Goal: Information Seeking & Learning: Learn about a topic

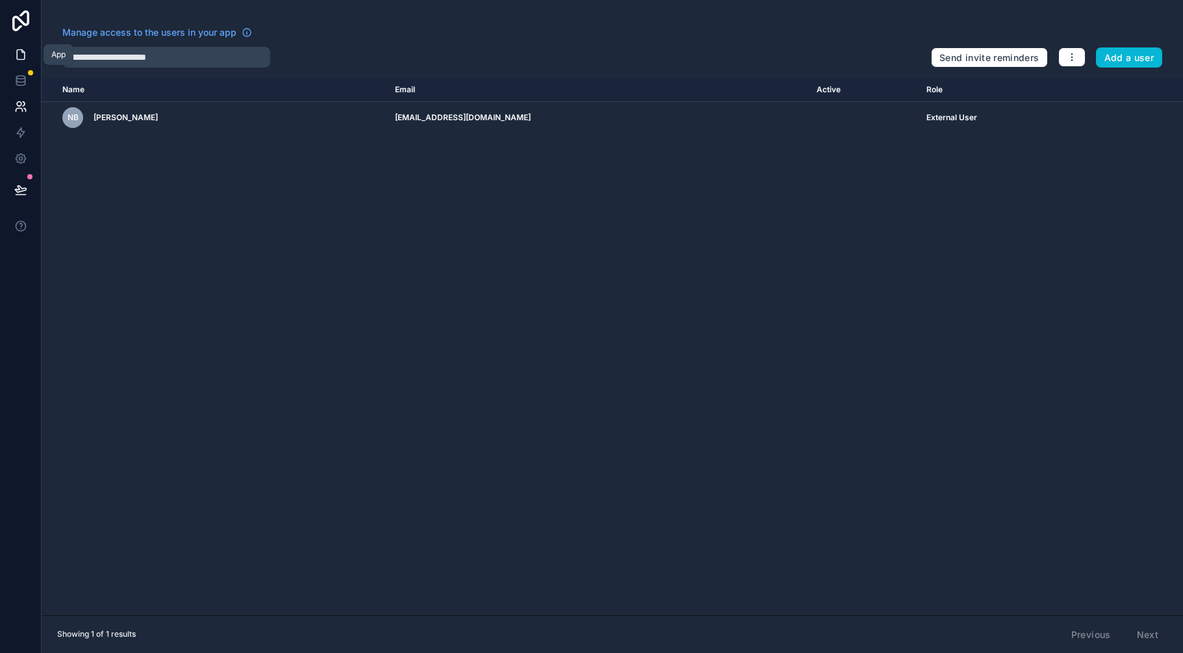
click at [19, 57] on icon at bounding box center [20, 54] width 13 height 13
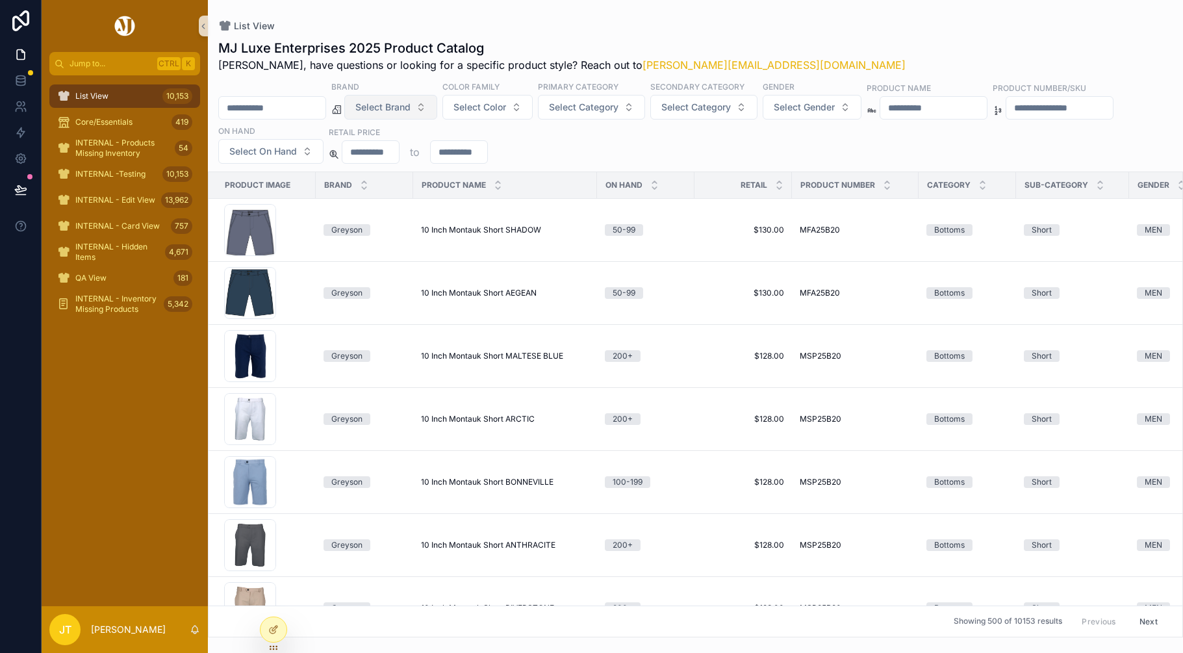
click at [437, 108] on button "Select Brand" at bounding box center [390, 107] width 93 height 25
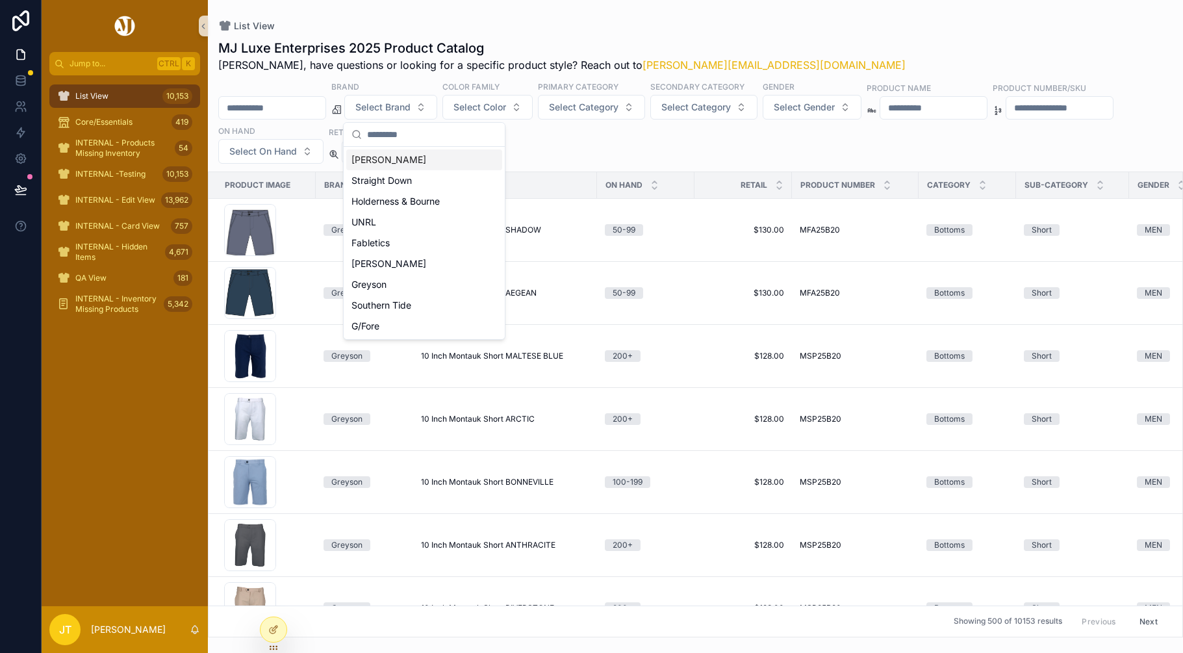
click at [396, 164] on div "[PERSON_NAME]" at bounding box center [424, 159] width 156 height 21
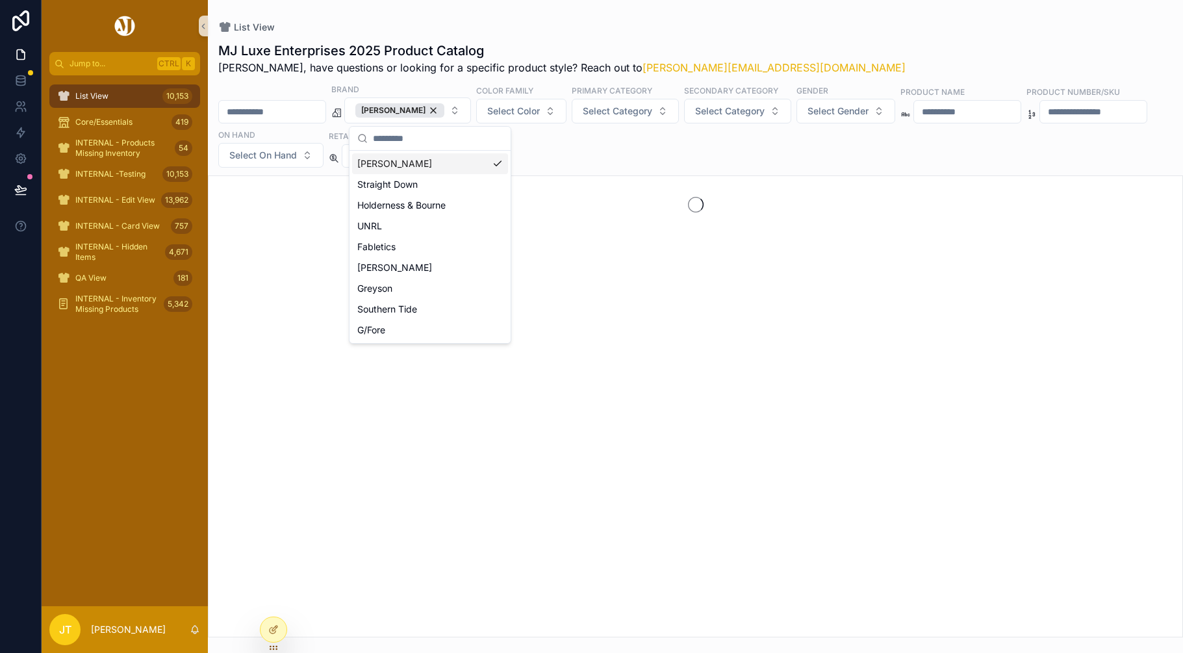
click at [325, 93] on div "Brand Peter Millar Color Family Select Color Primary Category Select Category S…" at bounding box center [695, 125] width 975 height 84
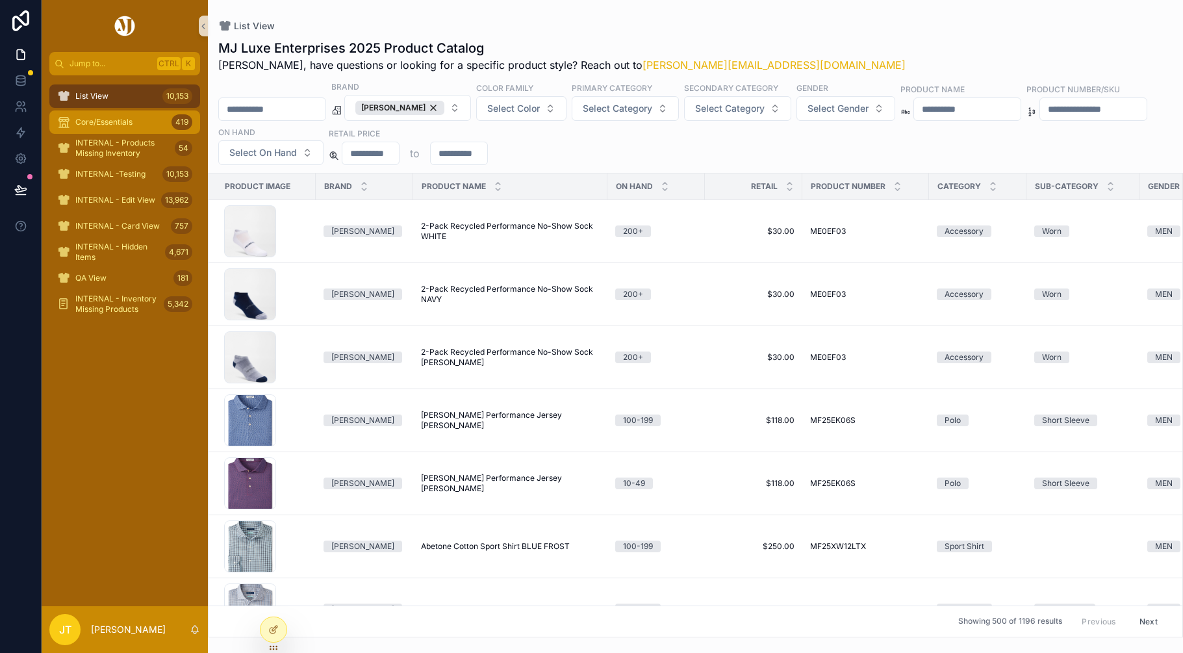
click at [92, 120] on span "Core/Essentials" at bounding box center [103, 122] width 57 height 10
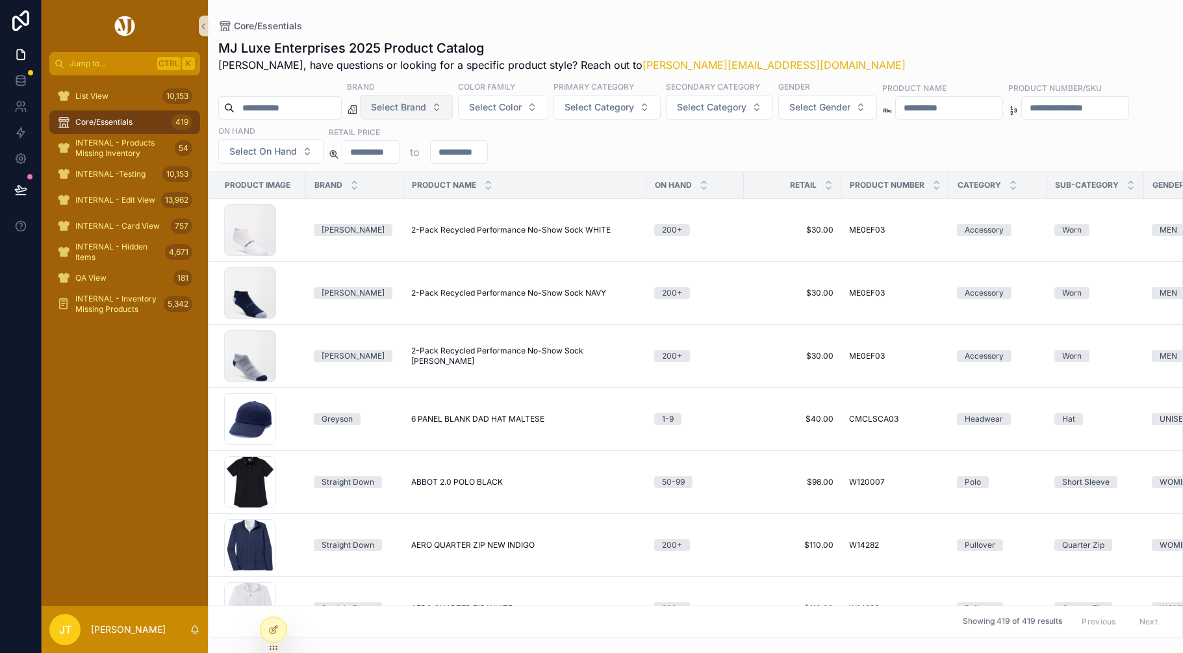
click at [453, 107] on button "Select Brand" at bounding box center [406, 107] width 93 height 25
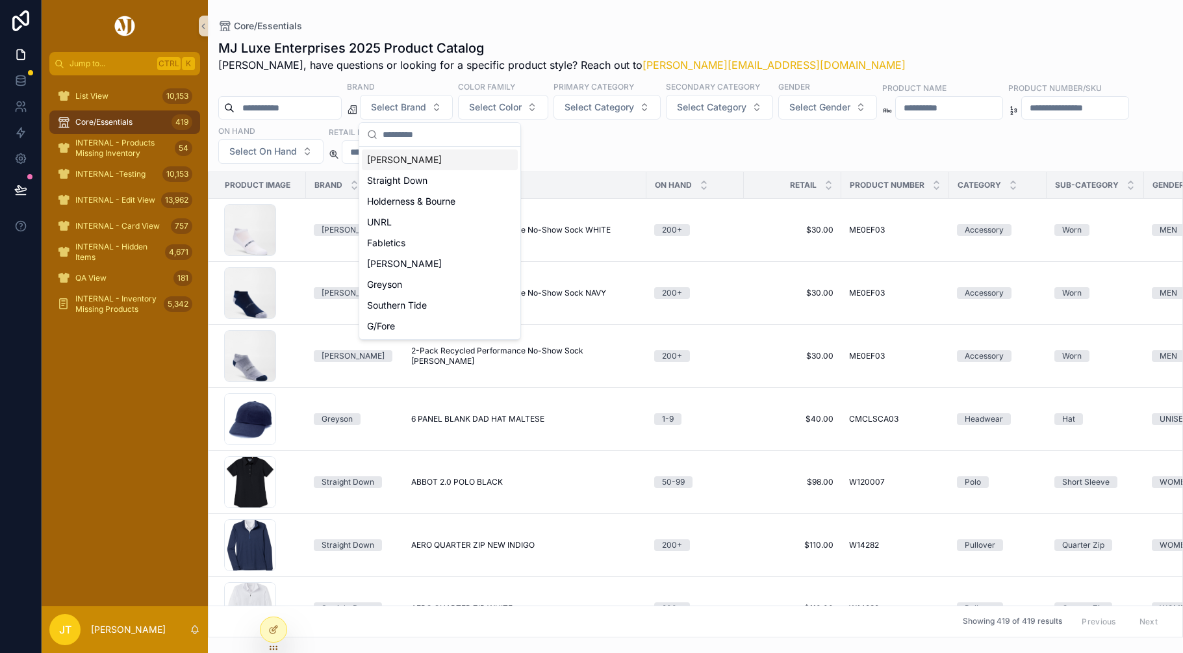
click at [412, 158] on div "[PERSON_NAME]" at bounding box center [440, 159] width 156 height 21
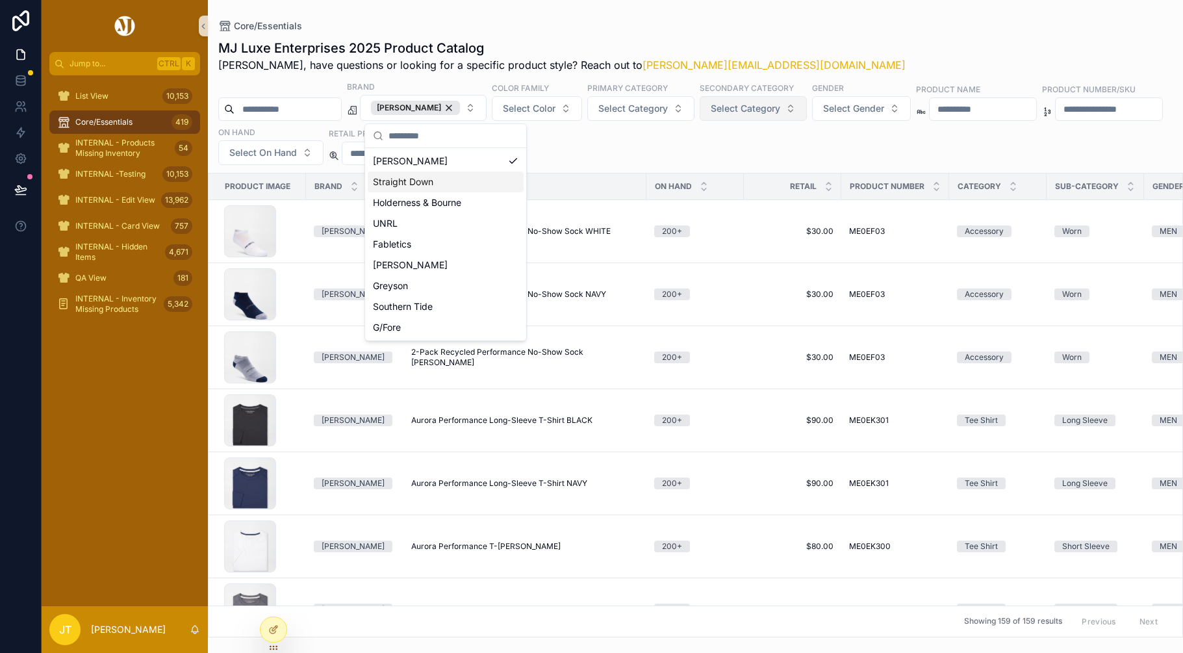
click at [802, 109] on button "Select Category" at bounding box center [753, 108] width 107 height 25
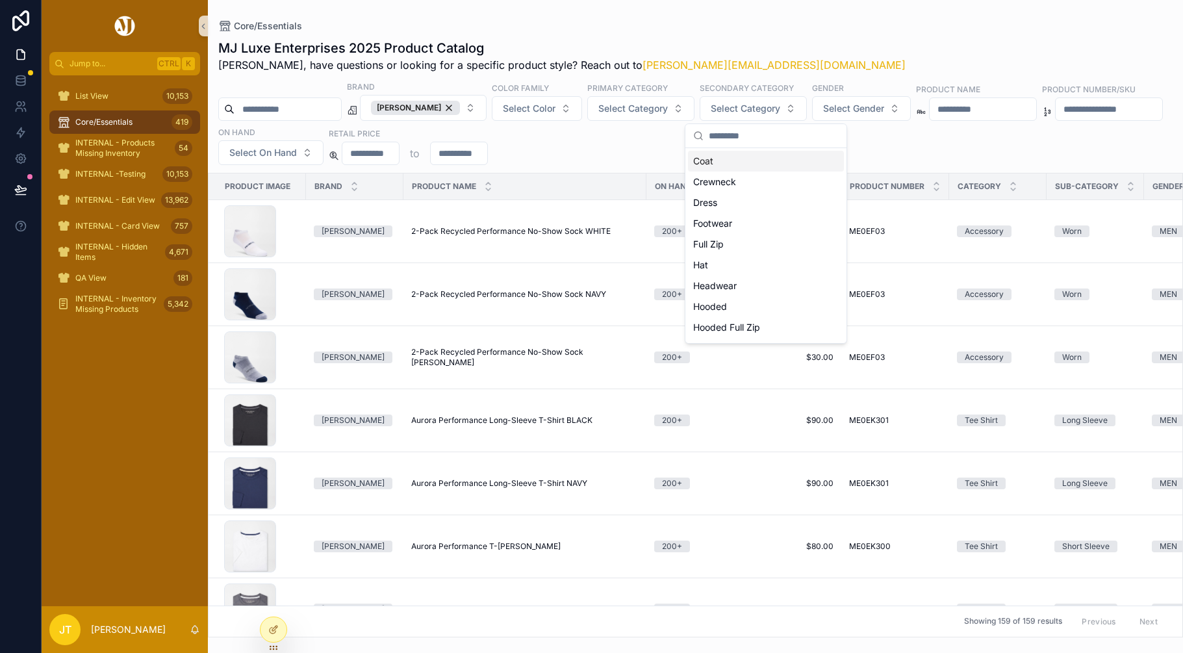
click at [786, 26] on div "Core/Essentials" at bounding box center [695, 26] width 954 height 10
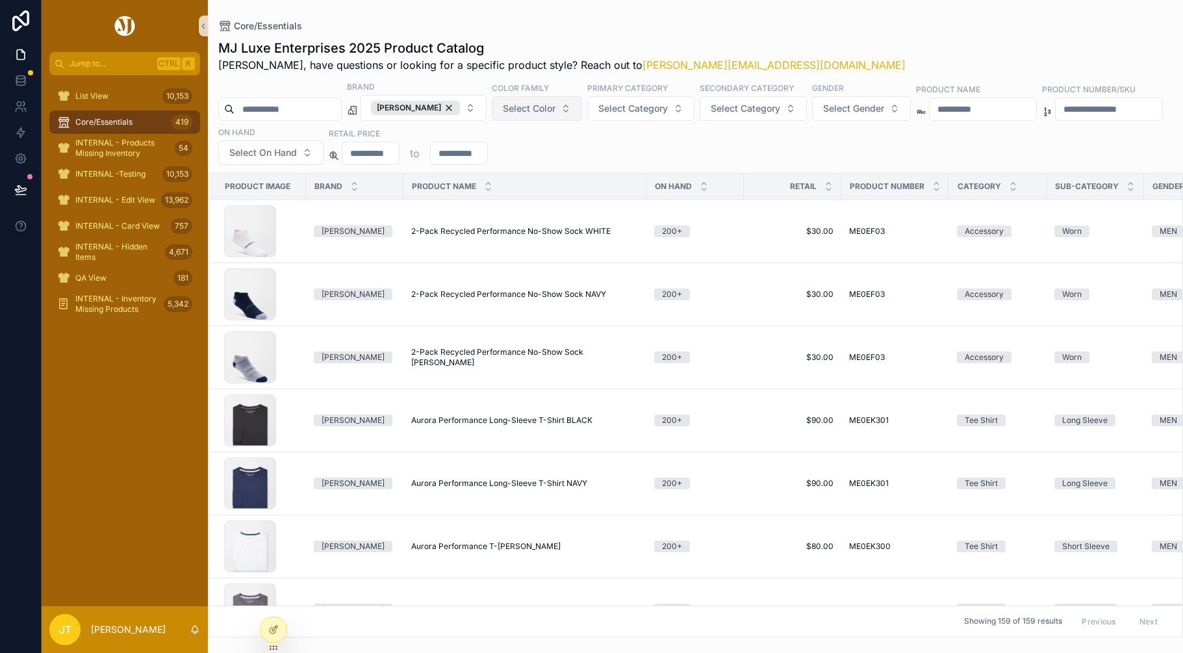
click at [577, 110] on button "Select Color" at bounding box center [537, 108] width 90 height 25
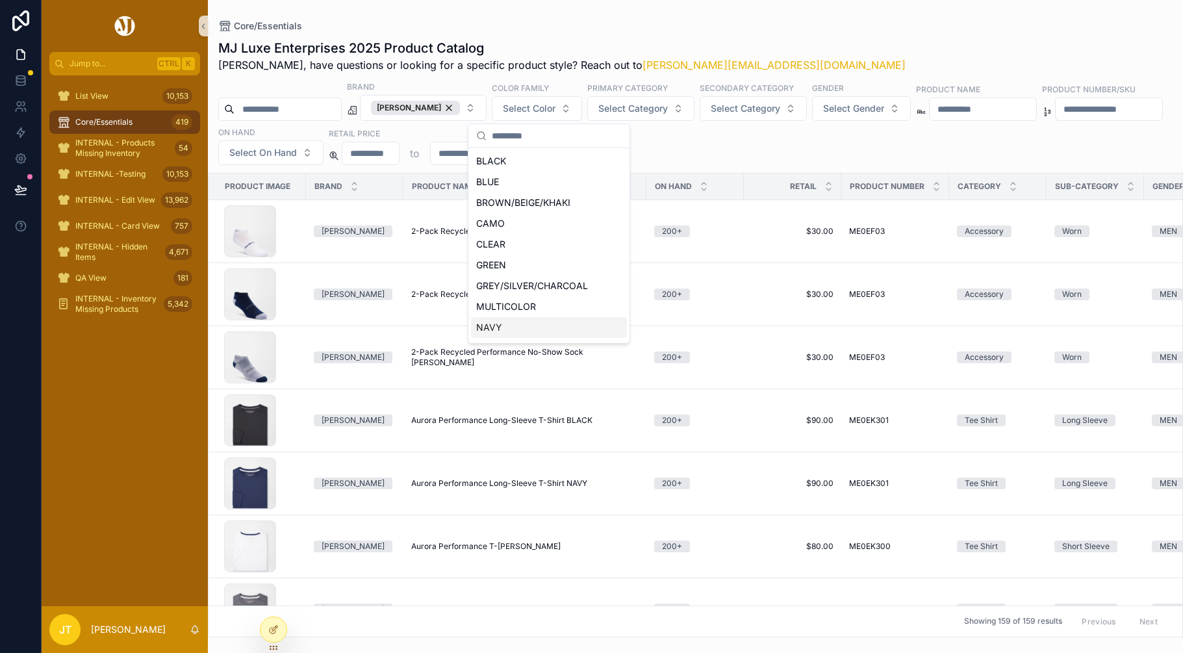
click at [495, 327] on div "NAVY" at bounding box center [549, 327] width 156 height 21
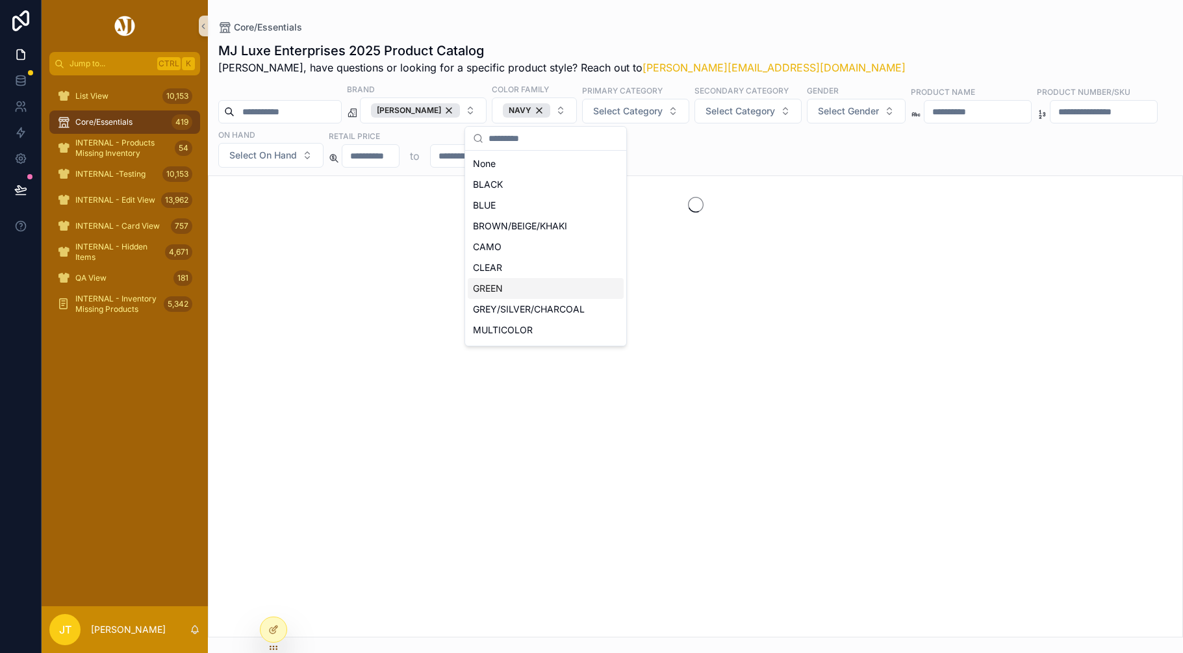
click at [720, 142] on div "Brand Peter Millar Color Family NAVY Primary Category Select Category Secondary…" at bounding box center [695, 125] width 975 height 84
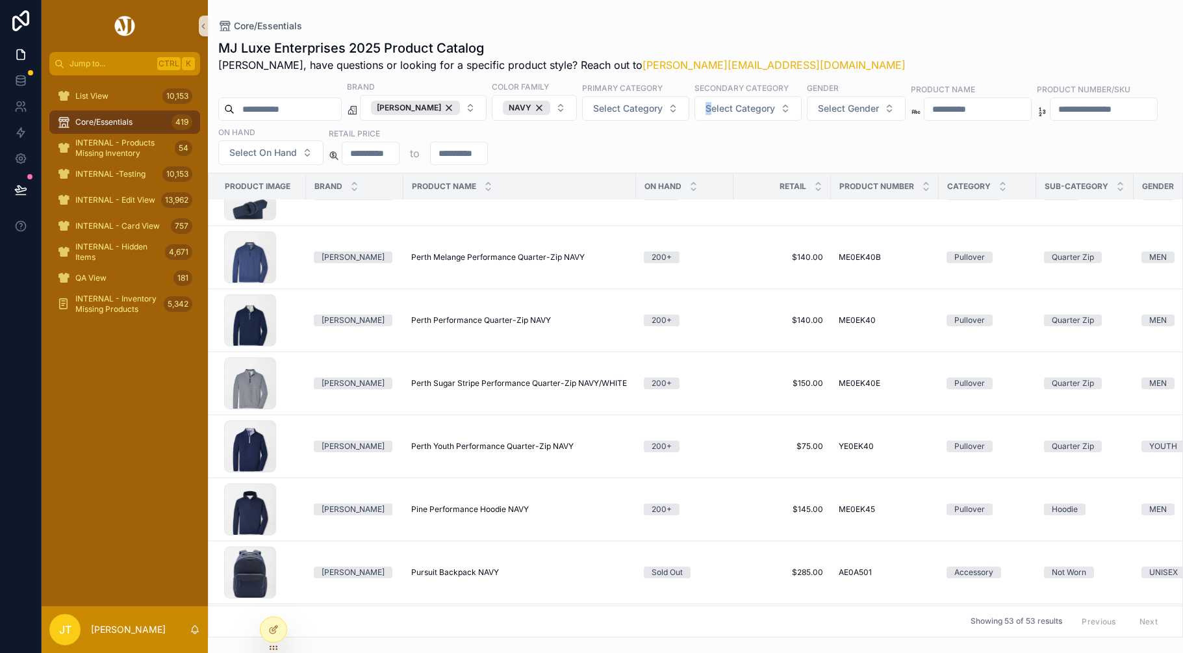
scroll to position [844, 0]
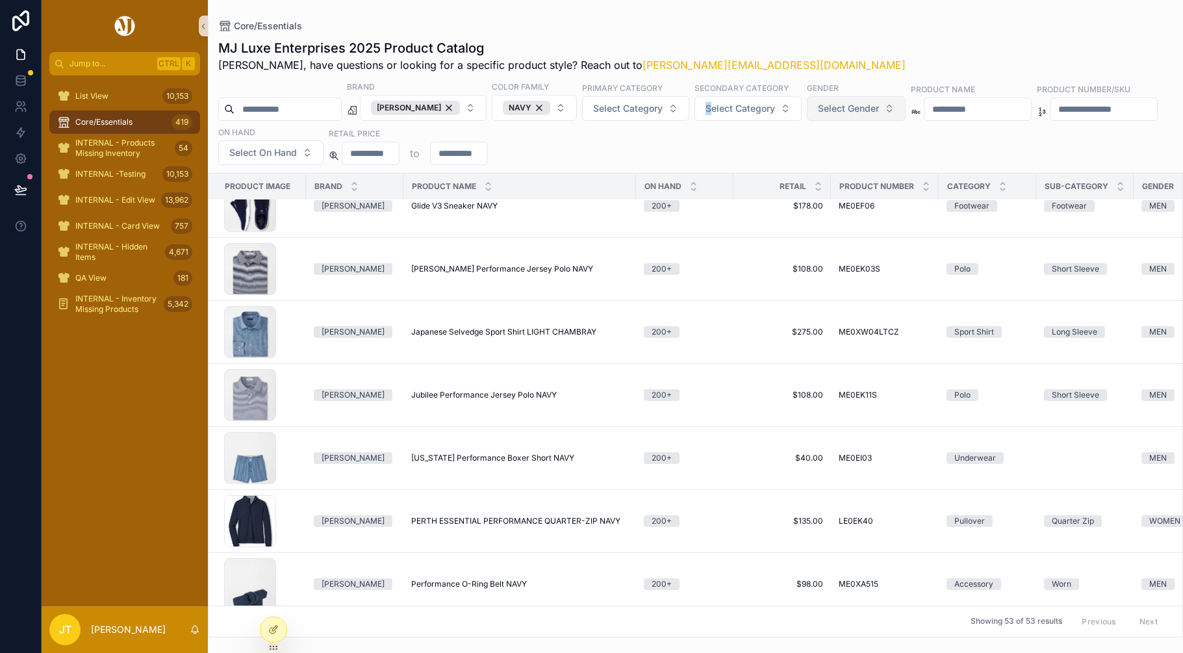
click at [894, 110] on button "Select Gender" at bounding box center [856, 108] width 99 height 25
click at [804, 164] on div "MEN" at bounding box center [869, 161] width 156 height 21
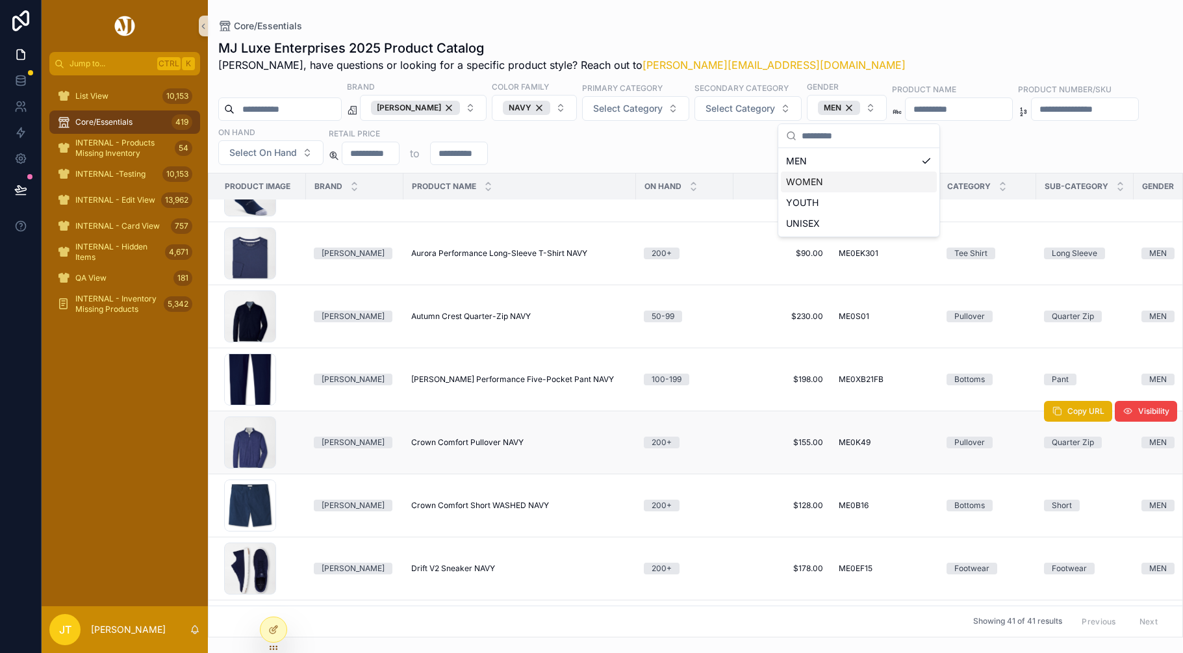
scroll to position [130, 0]
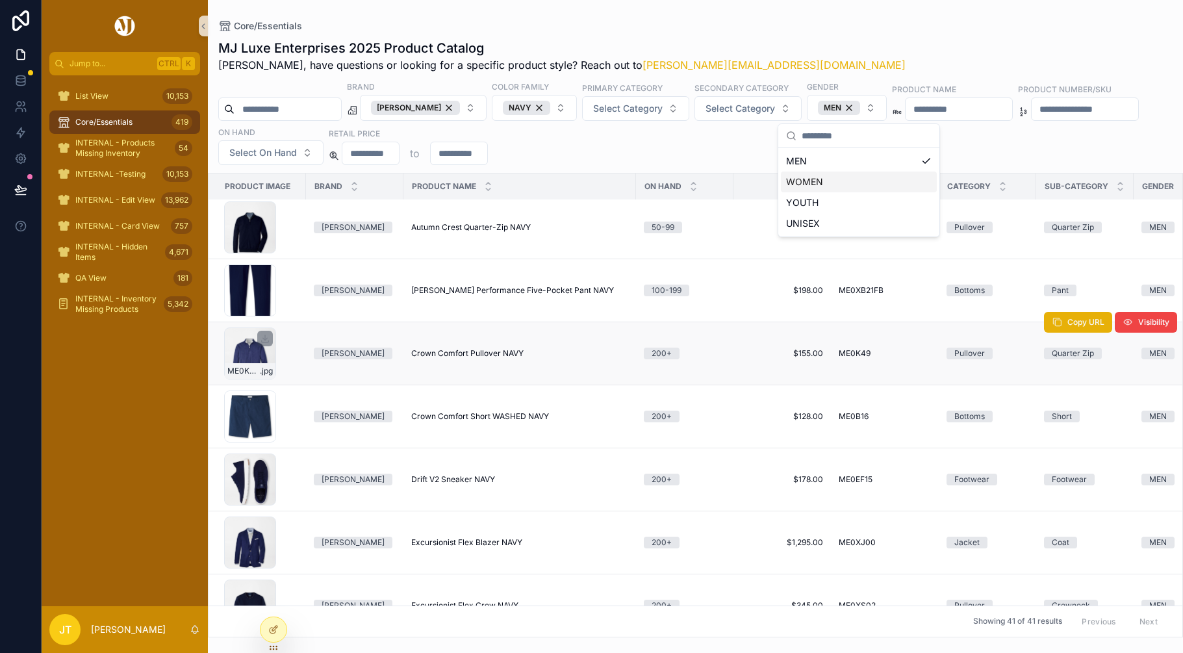
click at [253, 351] on div "ME0K49_NAV .jpg" at bounding box center [250, 353] width 52 height 52
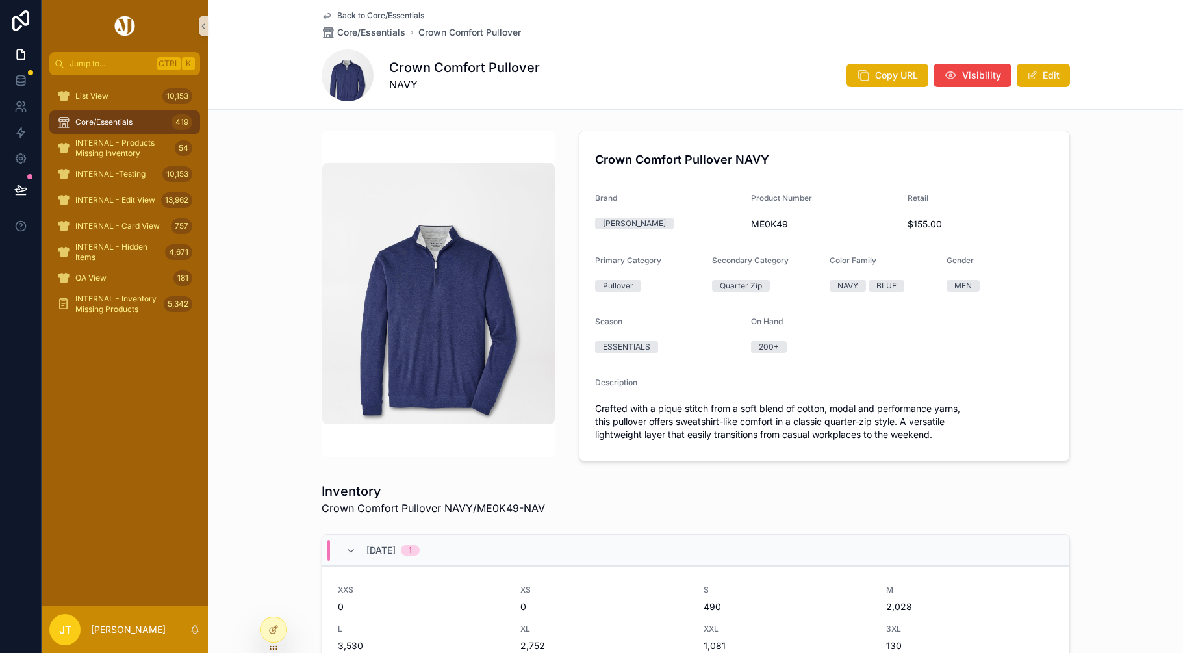
click at [337, 15] on span "Back to Core/Essentials" at bounding box center [380, 15] width 87 height 10
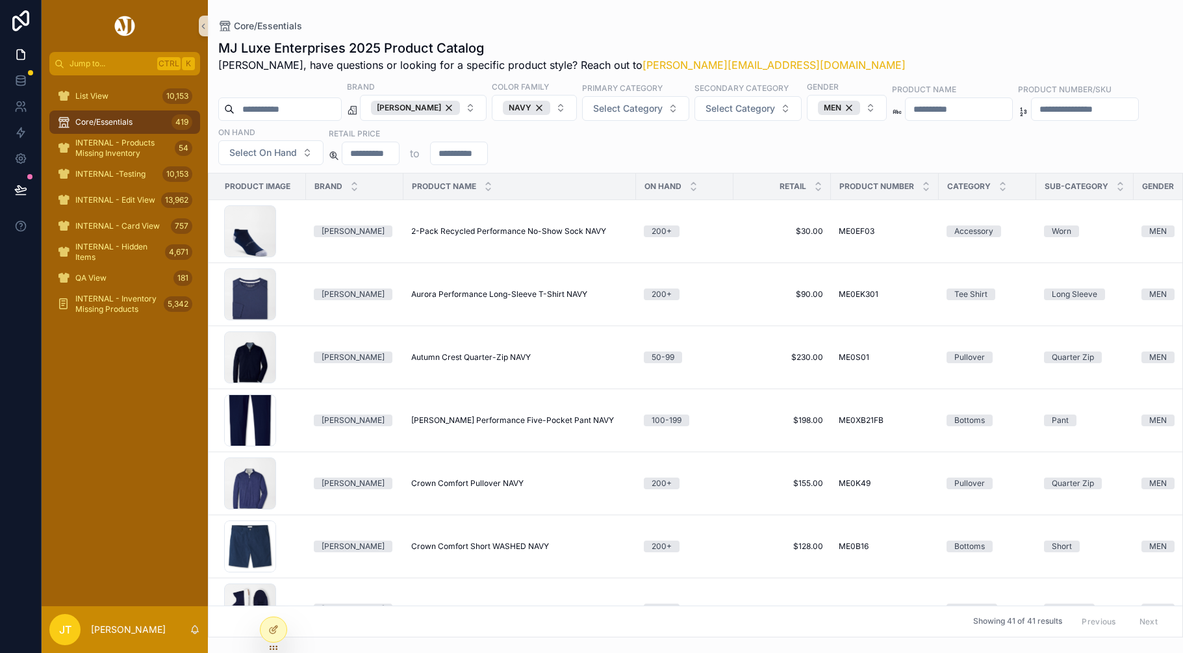
click at [260, 113] on input "scrollable content" at bounding box center [287, 109] width 107 height 18
type input "*****"
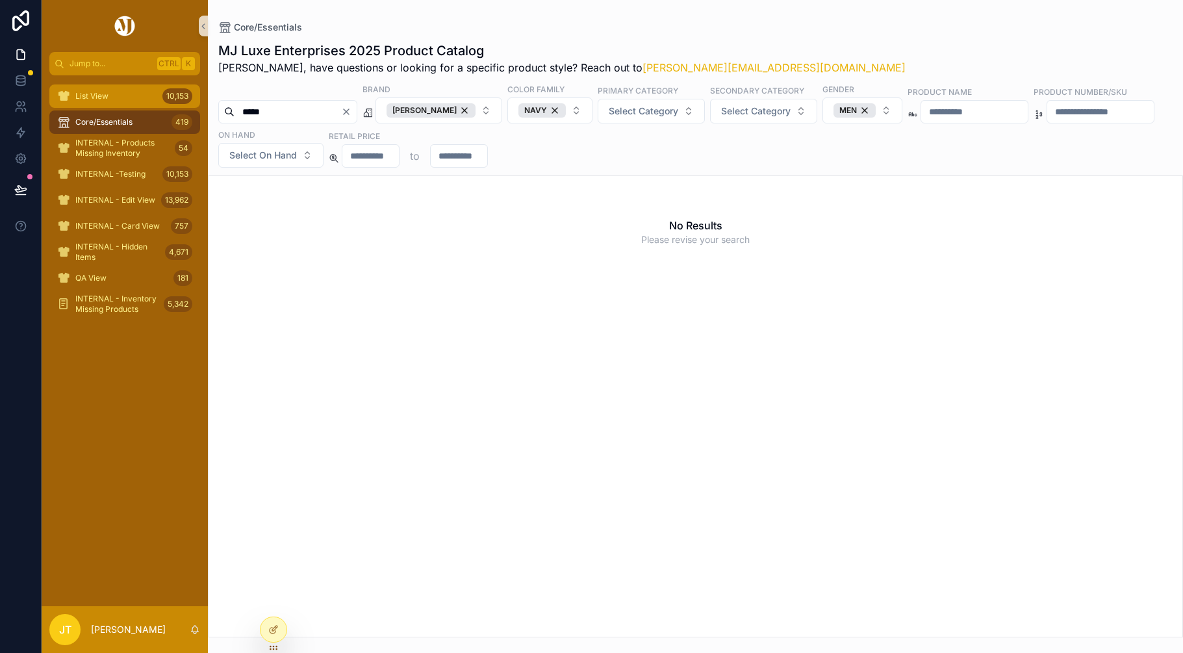
click at [79, 94] on span "List View" at bounding box center [91, 96] width 33 height 10
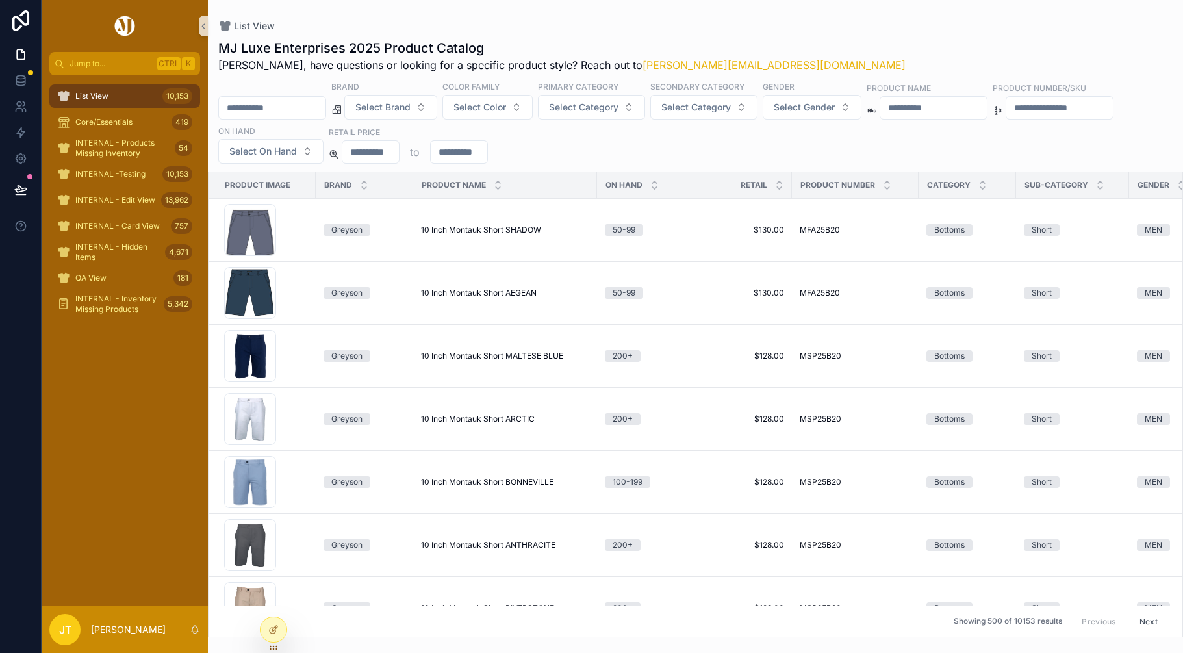
click at [277, 108] on input "scrollable content" at bounding box center [272, 108] width 107 height 18
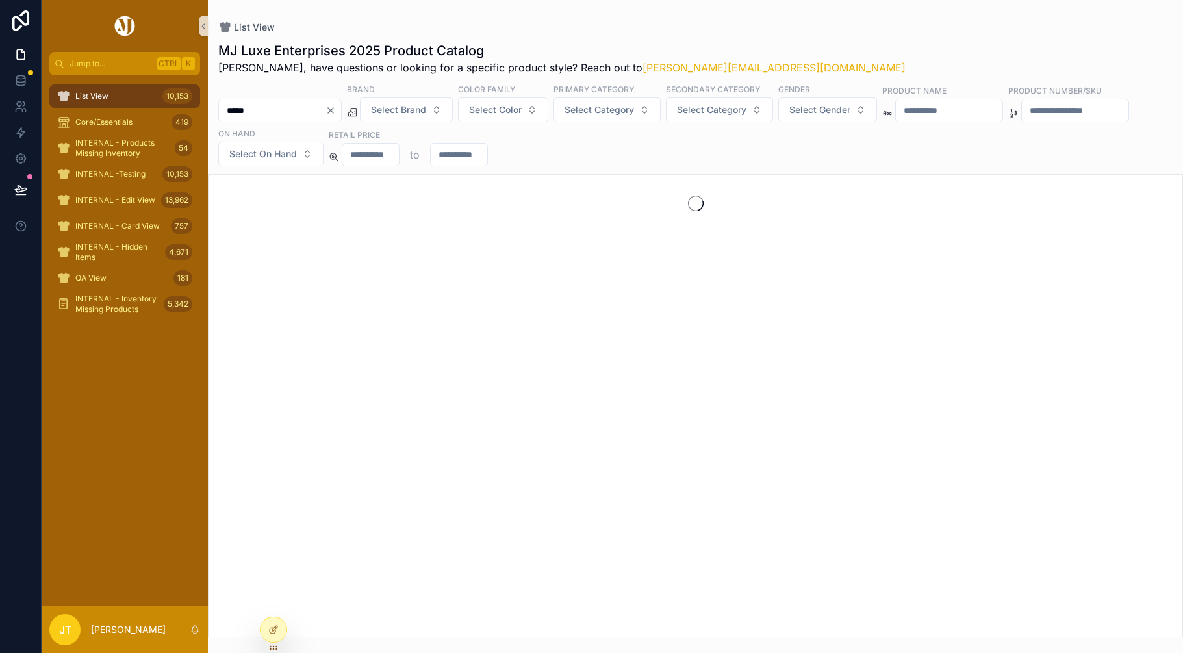
type input "*****"
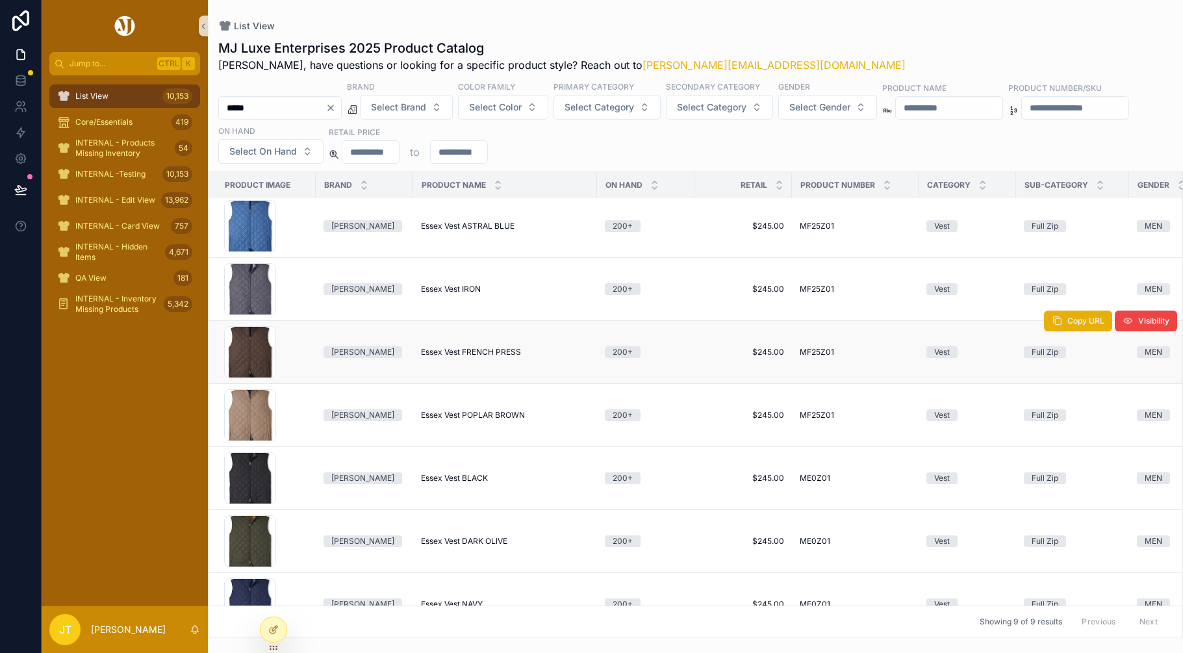
scroll to position [170, 0]
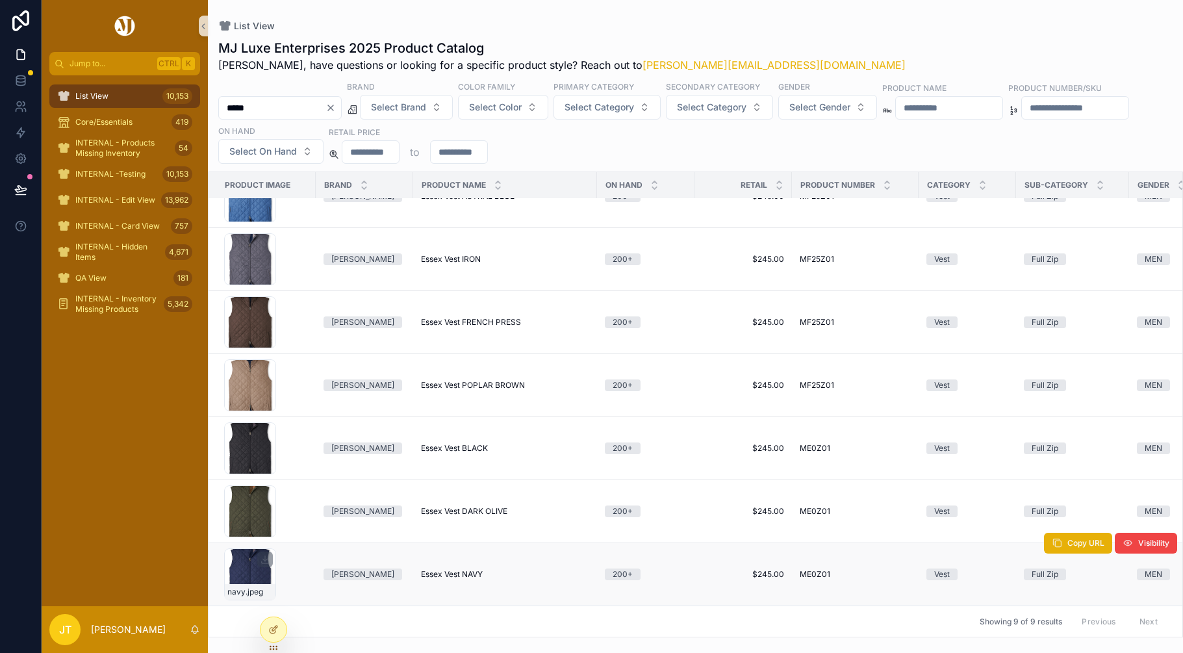
click at [246, 565] on div "navy .jpeg" at bounding box center [250, 574] width 52 height 52
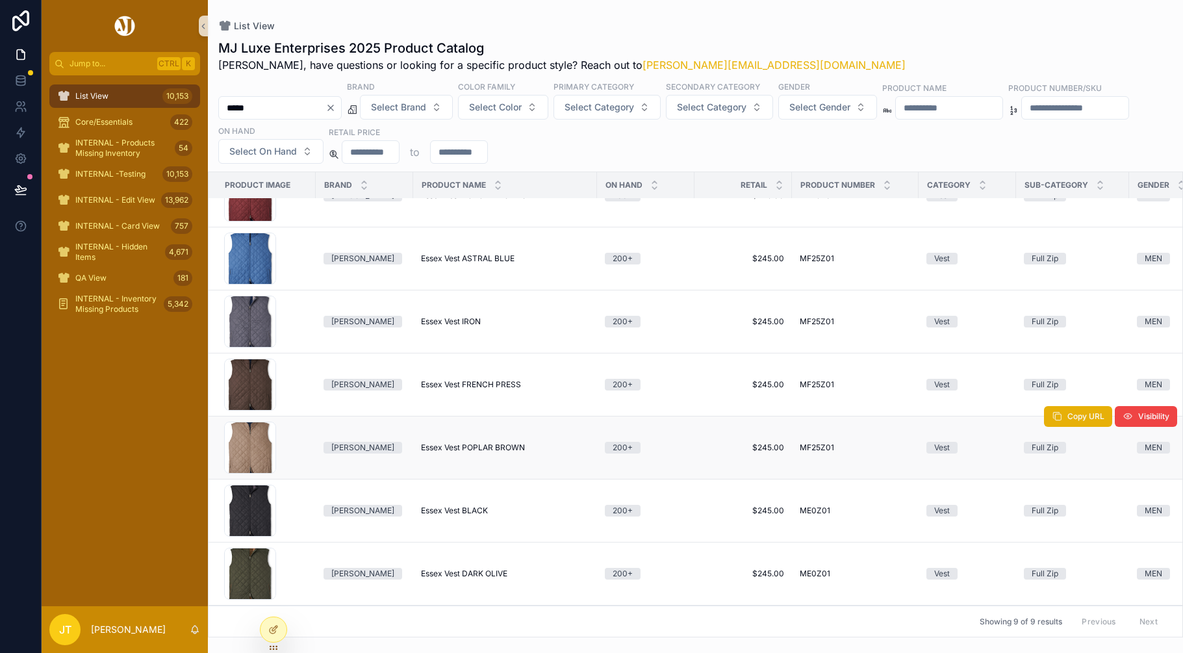
scroll to position [0, 0]
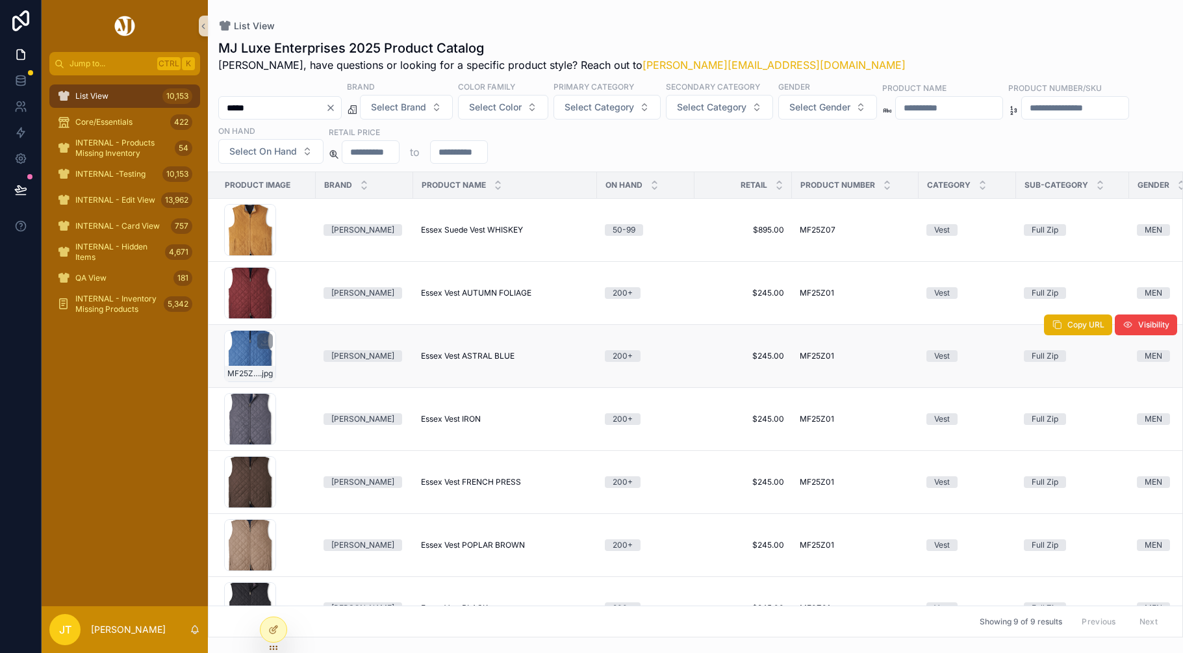
click at [259, 353] on div "MF25Z01-ASTB .jpg" at bounding box center [250, 356] width 52 height 52
